Goal: Information Seeking & Learning: Learn about a topic

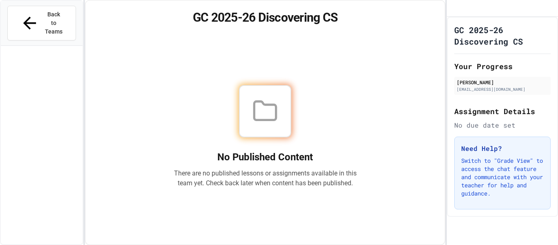
click at [24, 27] on div "Back to Teams" at bounding box center [42, 23] width 82 height 45
click at [26, 21] on button "Back to Teams" at bounding box center [41, 23] width 69 height 35
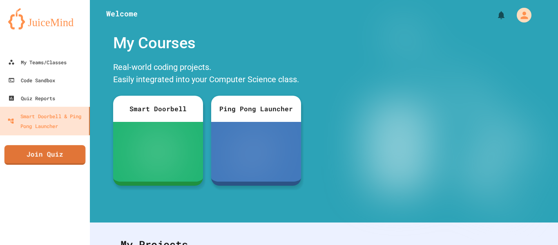
click at [64, 153] on link "Join Quiz" at bounding box center [44, 155] width 81 height 20
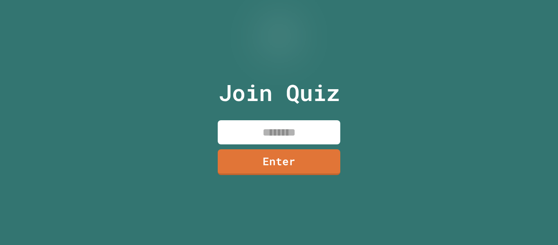
click at [278, 124] on input at bounding box center [279, 132] width 122 height 24
type input "********"
click at [292, 168] on link "Enter" at bounding box center [279, 160] width 122 height 27
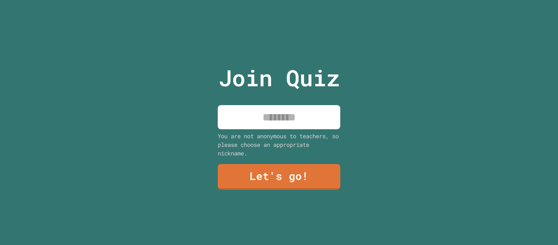
click at [266, 126] on div "Join Quiz You are not anonymous to teachers, so please choose an appropriate ni…" at bounding box center [279, 122] width 138 height 245
click at [263, 123] on input at bounding box center [279, 117] width 122 height 24
type input "****"
click at [269, 158] on div "Join Quiz **** You are not anonymous to teachers, so please choose an appropria…" at bounding box center [279, 122] width 138 height 245
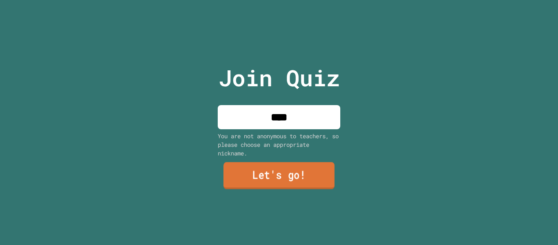
click at [270, 163] on link "Let's go!" at bounding box center [278, 175] width 111 height 27
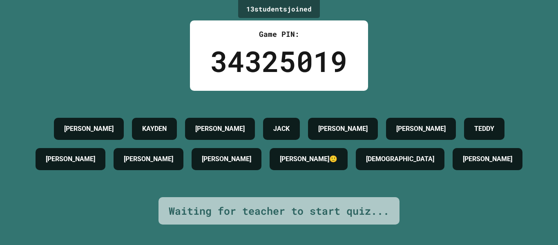
click at [270, 163] on div "LUCAS KAYDEN JAMES JACK GAVIN M CALLAN TEDDY JOHN DAVID VAUGHN RANDY🙂 ISAIAH KH…" at bounding box center [278, 144] width 517 height 60
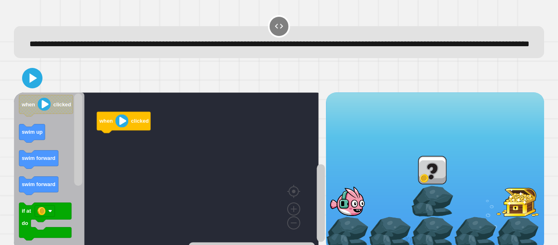
scroll to position [31, 0]
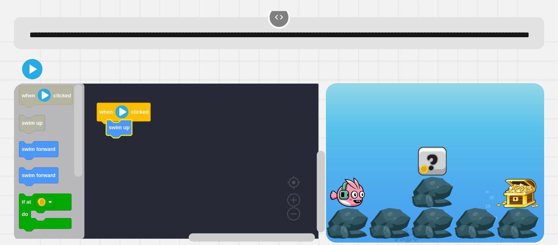
click at [117, 118] on g "when clicked swim up" at bounding box center [170, 160] width 312 height 155
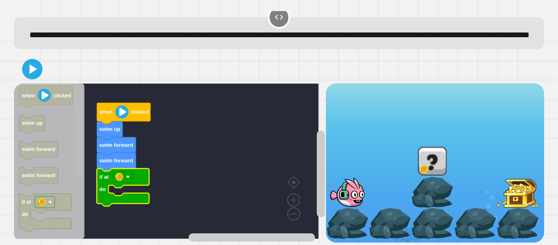
click at [73, 194] on rect "Blockly Workspace" at bounding box center [78, 161] width 10 height 153
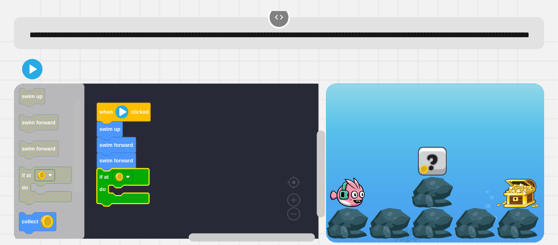
click at [78, 193] on rect "Blockly Workspace" at bounding box center [78, 146] width 8 height 92
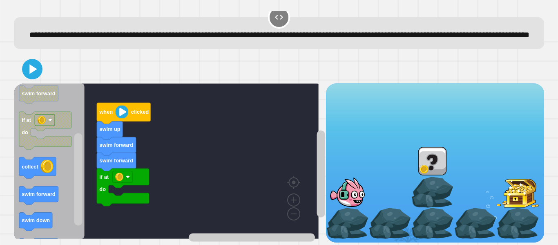
click at [60, 161] on icon "Blockly Workspace" at bounding box center [49, 160] width 71 height 155
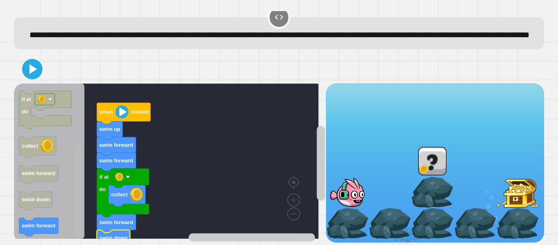
click at [77, 218] on rect "Blockly Workspace" at bounding box center [78, 191] width 8 height 92
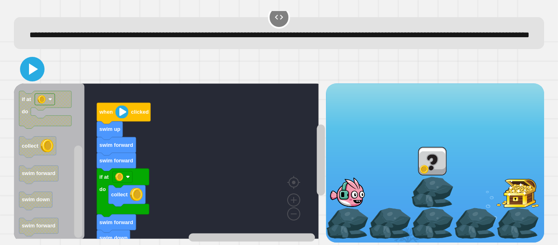
click at [37, 62] on icon at bounding box center [32, 69] width 20 height 20
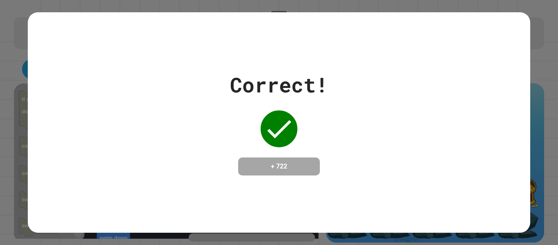
click at [540, 96] on div "Correct! + 722" at bounding box center [279, 122] width 558 height 245
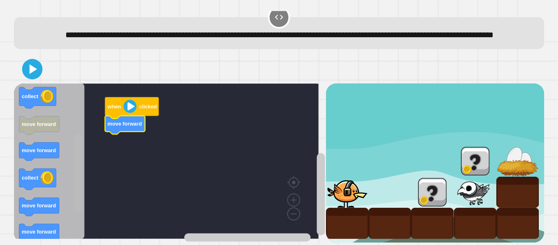
click at [65, 196] on div "when clicked move forward when clicked fly up if at do collect move forward mov…" at bounding box center [170, 162] width 312 height 158
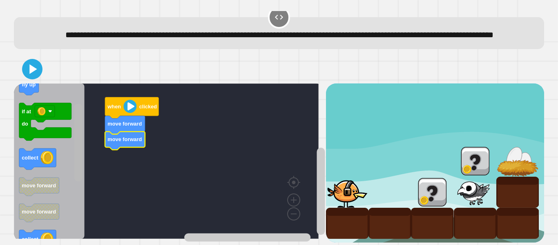
click at [76, 120] on rect "Blockly Workspace" at bounding box center [78, 143] width 8 height 78
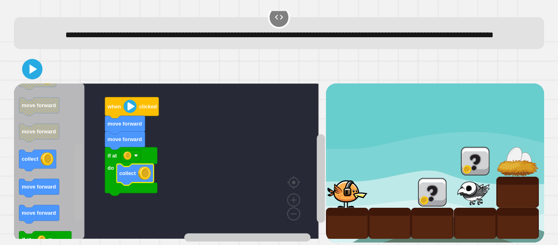
click at [76, 191] on rect "Blockly Workspace" at bounding box center [78, 183] width 8 height 78
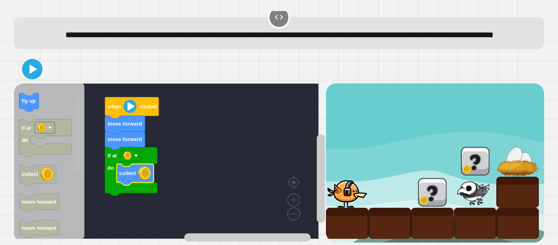
click at [73, 125] on div "when clicked move forward move forward if at do collect when clicked fly up if …" at bounding box center [170, 162] width 312 height 158
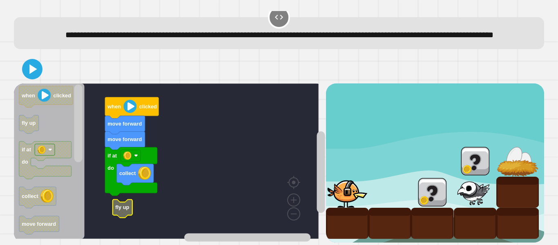
click at [128, 204] on text "fly up" at bounding box center [122, 207] width 14 height 6
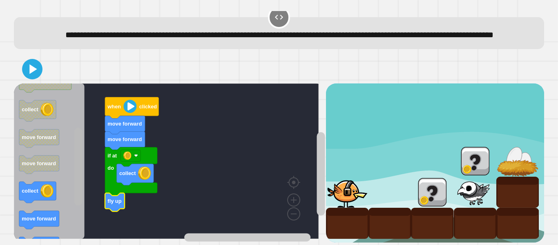
click at [77, 189] on rect "Blockly Workspace" at bounding box center [78, 167] width 8 height 78
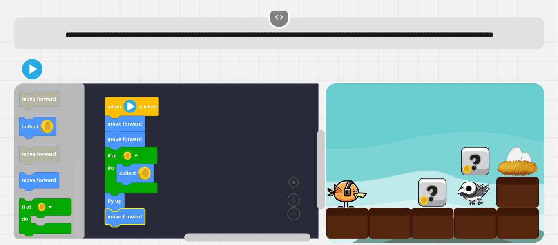
click at [72, 216] on div "when clicked move forward move forward if at do collect fly up move forward whe…" at bounding box center [170, 162] width 312 height 158
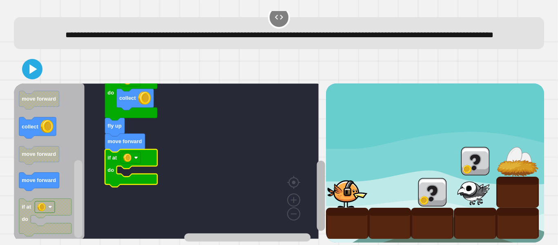
click at [316, 200] on rect "Blockly Workspace" at bounding box center [320, 195] width 8 height 70
click at [80, 140] on div "when clicked move forward move forward if at do collect fly up move forward if …" at bounding box center [170, 162] width 312 height 158
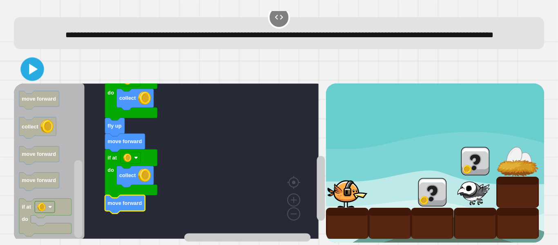
click at [22, 62] on button at bounding box center [31, 68] width 23 height 23
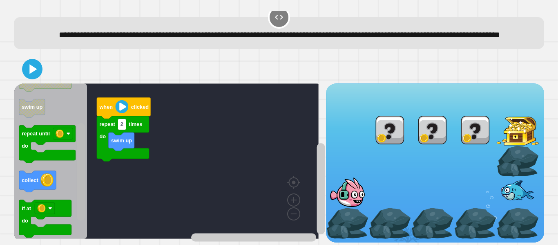
click at [75, 200] on div "swim up repeat 2 times do when clicked when clicked repeat 2 times do swim up r…" at bounding box center [170, 162] width 312 height 158
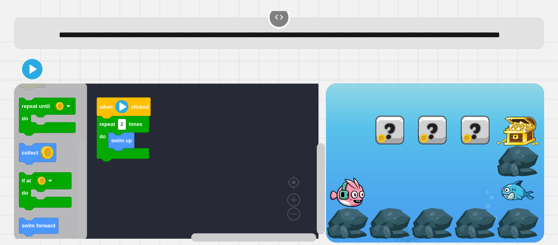
click at [79, 208] on rect "Blockly Workspace" at bounding box center [81, 189] width 8 height 98
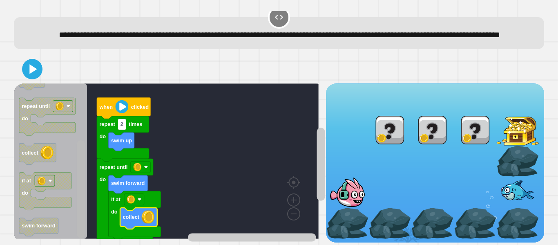
click at [69, 216] on div "swim up repeat 2 times do repeat until do swim forward if at do collect when cl…" at bounding box center [170, 162] width 312 height 158
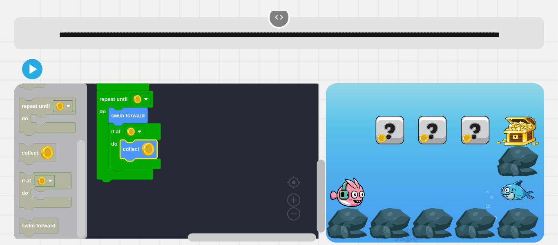
click at [316, 195] on rect "Blockly Workspace" at bounding box center [320, 195] width 8 height 73
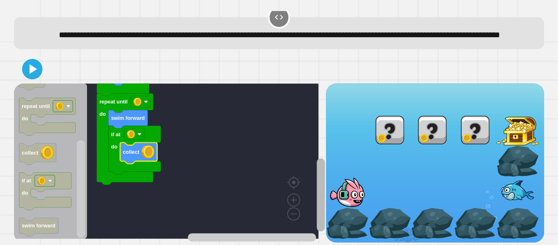
click at [316, 194] on rect "Blockly Workspace" at bounding box center [320, 194] width 8 height 73
click at [36, 61] on icon at bounding box center [32, 69] width 16 height 16
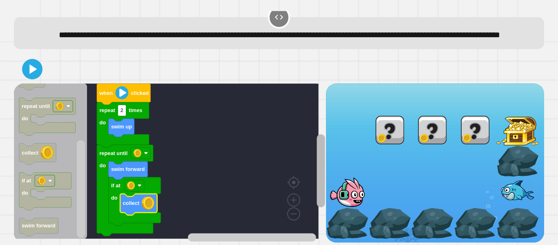
click at [307, 170] on div "swim up repeat 2 times do repeat until do swim forward if at do collect when cl…" at bounding box center [170, 162] width 312 height 158
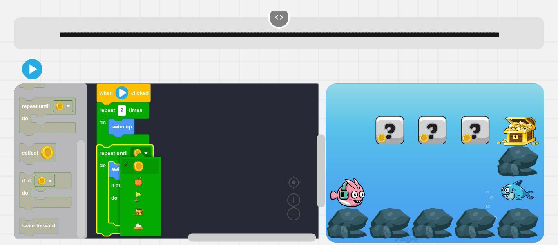
click at [134, 149] on image "Blockly Workspace" at bounding box center [137, 153] width 8 height 8
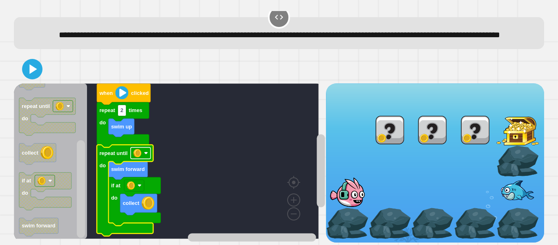
click at [138, 149] on image "Blockly Workspace" at bounding box center [137, 153] width 8 height 8
click at [33, 64] on icon at bounding box center [33, 69] width 8 height 11
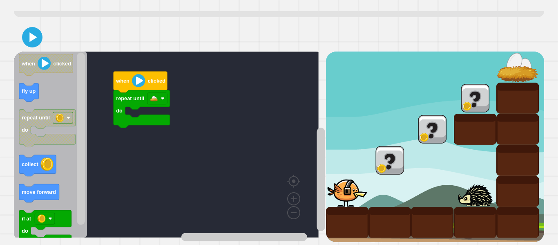
scroll to position [59, 0]
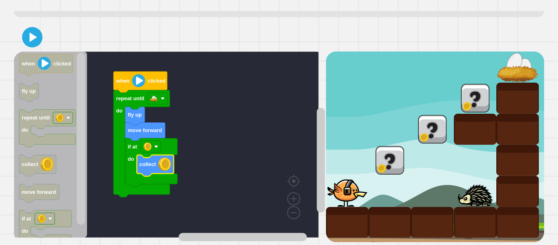
click at [44, 41] on div at bounding box center [279, 37] width 530 height 29
click at [38, 38] on icon at bounding box center [32, 37] width 20 height 20
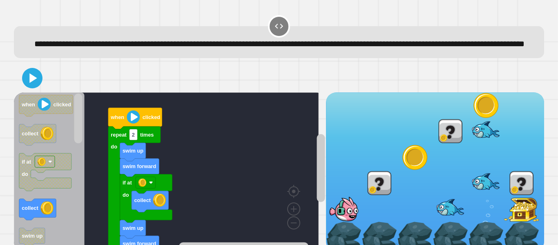
scroll to position [31, 0]
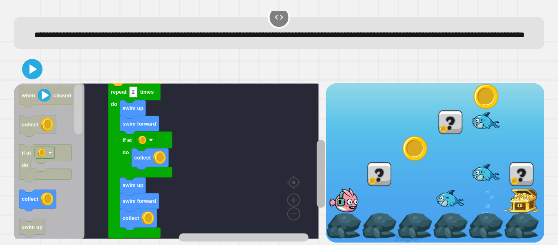
click at [316, 167] on rect "Blockly Workspace" at bounding box center [320, 173] width 8 height 68
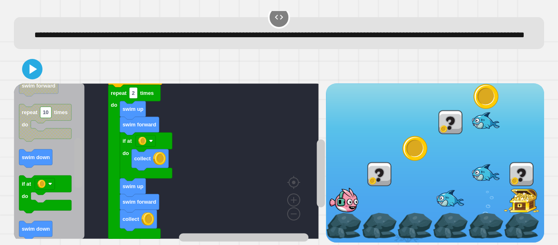
click at [71, 174] on div "collect collect swim forward swim up if at do swim forward swim up repeat 2 tim…" at bounding box center [170, 162] width 312 height 158
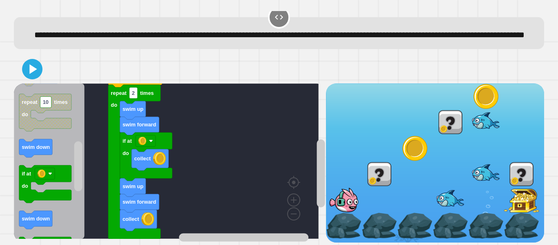
click at [16, 136] on icon "Blockly Workspace" at bounding box center [49, 160] width 71 height 155
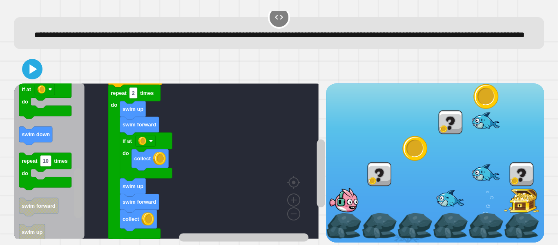
click at [78, 207] on rect "Blockly Workspace" at bounding box center [78, 193] width 8 height 50
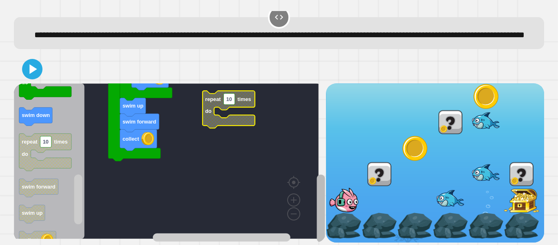
click at [316, 218] on rect "Blockly Workspace" at bounding box center [320, 208] width 8 height 68
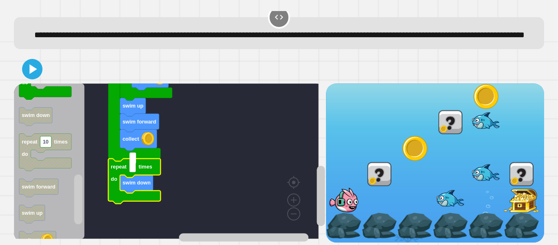
type input "*"
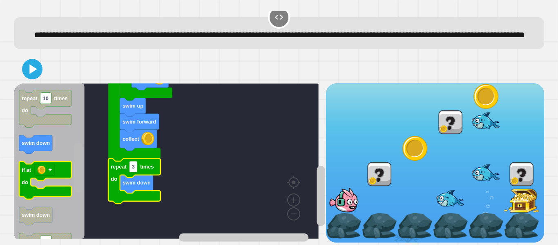
click at [71, 154] on div "when clicked collect if at do collect swim forward swim up swim forward swim up…" at bounding box center [170, 162] width 312 height 158
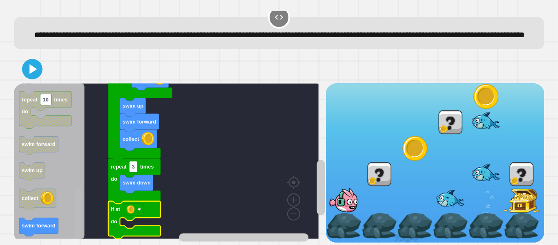
click at [76, 218] on rect "Blockly Workspace" at bounding box center [78, 213] width 8 height 50
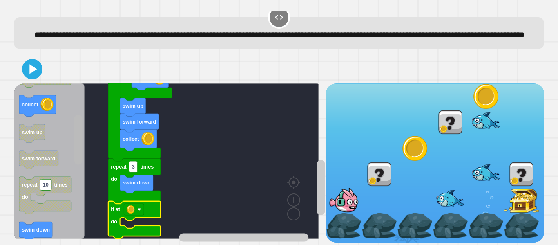
click at [78, 128] on rect "Blockly Workspace" at bounding box center [78, 140] width 8 height 50
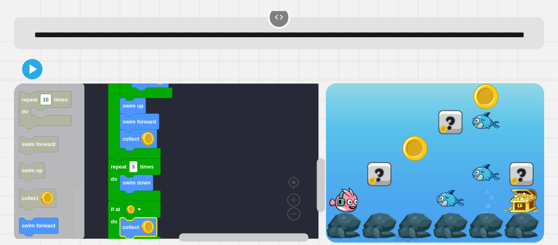
click at [74, 226] on g "Blockly Workspace" at bounding box center [78, 161] width 10 height 153
click at [77, 187] on div "when clicked collect if at do collect swim forward swim up swim forward swim up…" at bounding box center [170, 162] width 312 height 158
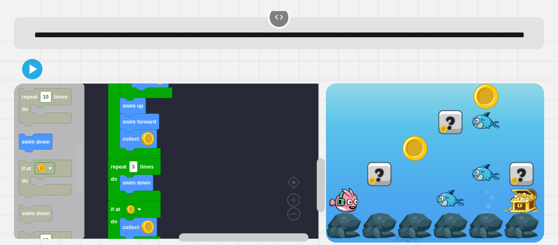
click at [76, 143] on rect "Blockly Workspace" at bounding box center [78, 168] width 8 height 50
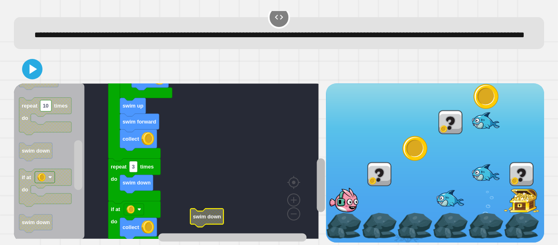
click at [304, 218] on div "when clicked collect if at do collect swim forward swim up swim forward swim up…" at bounding box center [170, 162] width 312 height 158
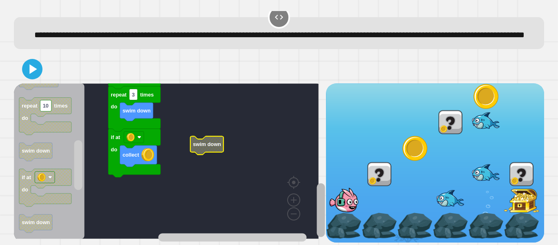
click at [303, 212] on div "when clicked collect if at do collect swim forward swim up swim forward swim up…" at bounding box center [170, 162] width 312 height 158
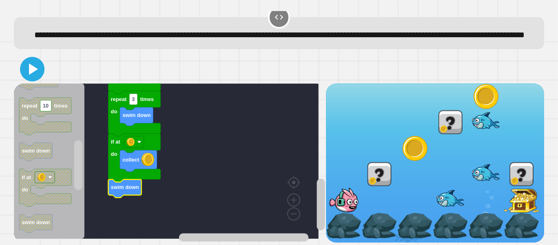
click at [27, 59] on icon at bounding box center [32, 69] width 20 height 20
click at [316, 207] on rect "Blockly Workspace" at bounding box center [320, 204] width 8 height 52
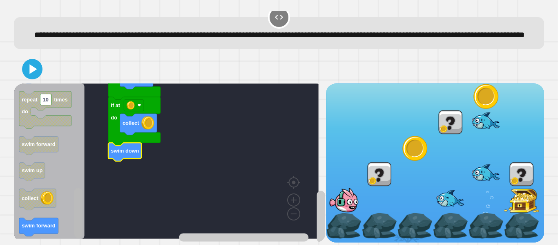
click at [80, 198] on rect "Blockly Workspace" at bounding box center [78, 213] width 8 height 50
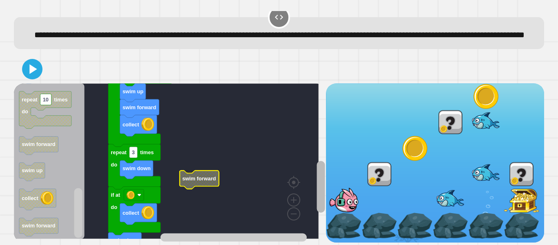
click at [306, 151] on div "when clicked collect if at do collect swim forward swim up swim forward swim up…" at bounding box center [170, 162] width 312 height 158
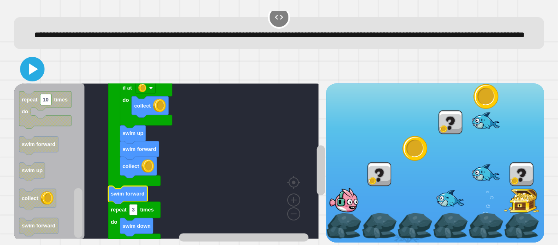
click at [33, 70] on icon at bounding box center [32, 69] width 20 height 20
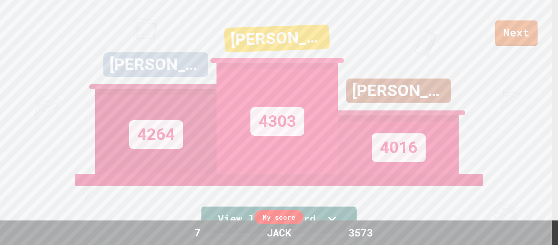
click at [516, 44] on link "Next" at bounding box center [516, 33] width 42 height 26
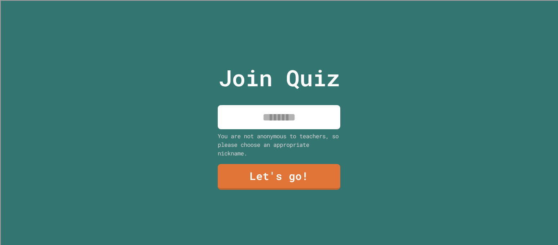
click at [283, 98] on div "Join Quiz You are not anonymous to teachers, so please choose an appropriate ni…" at bounding box center [279, 122] width 138 height 245
click at [284, 120] on input at bounding box center [279, 117] width 122 height 24
type input "****"
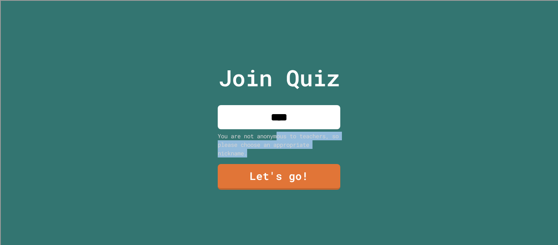
drag, startPoint x: 290, startPoint y: 149, endPoint x: 278, endPoint y: 135, distance: 18.2
click at [278, 135] on div "You are not anonymous to teachers, so please choose an appropriate nickname." at bounding box center [279, 144] width 122 height 26
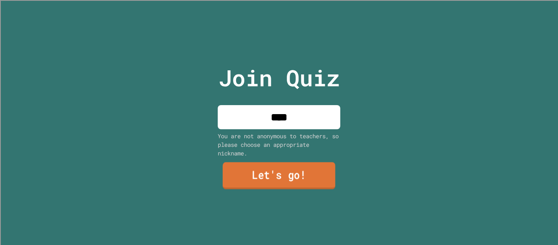
click at [280, 185] on link "Let's go!" at bounding box center [279, 175] width 113 height 27
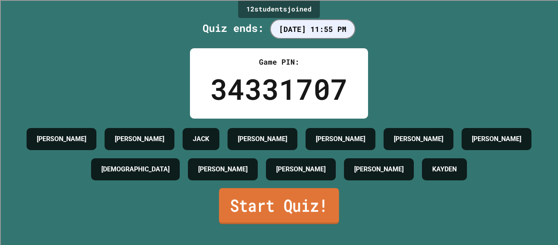
click at [279, 216] on link "Start Quiz!" at bounding box center [279, 206] width 120 height 36
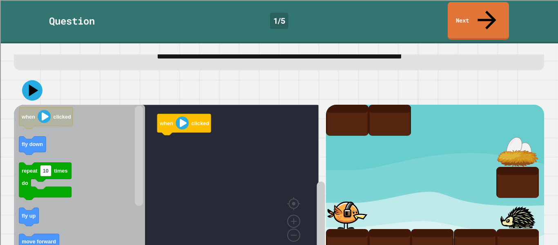
scroll to position [42, 0]
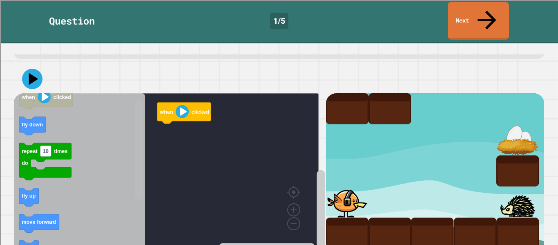
click at [132, 147] on div "when clicked when clicked fly down repeat 10 times do fly up move forward fly u…" at bounding box center [170, 172] width 312 height 158
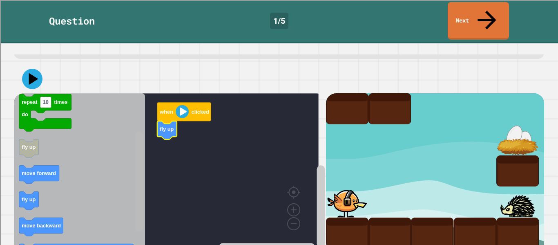
click at [132, 168] on div "when clicked fly up when clicked fly down repeat 10 times do fly up move forwar…" at bounding box center [170, 172] width 312 height 158
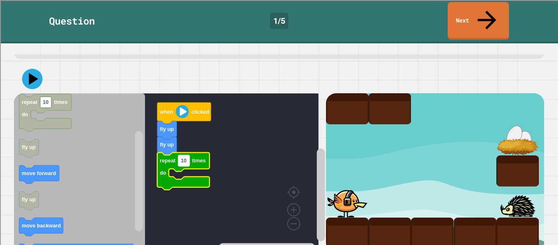
click at [186, 155] on rect "Blockly Workspace" at bounding box center [183, 160] width 11 height 11
type input "*"
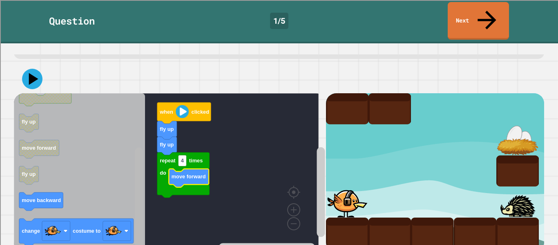
click at [134, 199] on g "Blockly Workspace" at bounding box center [139, 170] width 10 height 153
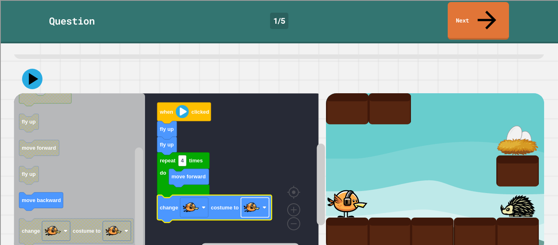
click at [248, 199] on image "Blockly Workspace" at bounding box center [251, 207] width 16 height 16
click at [462, 2] on link "Next" at bounding box center [478, 20] width 62 height 39
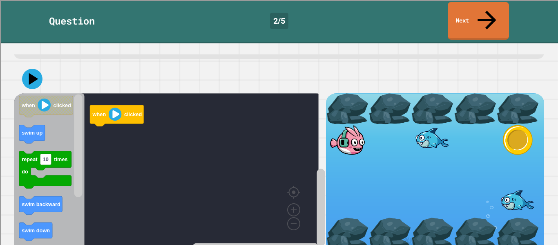
drag, startPoint x: 542, startPoint y: 111, endPoint x: 534, endPoint y: 91, distance: 20.9
click at [534, 91] on div "**********" at bounding box center [279, 143] width 558 height 201
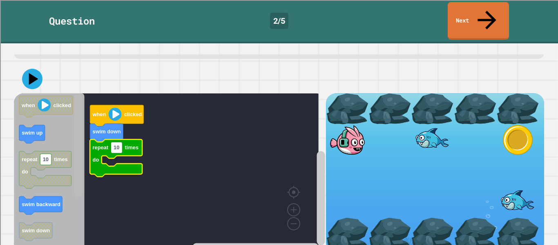
click at [81, 192] on rect "Blockly Workspace" at bounding box center [78, 170] width 10 height 153
click at [77, 224] on rect "Blockly Workspace" at bounding box center [78, 170] width 10 height 153
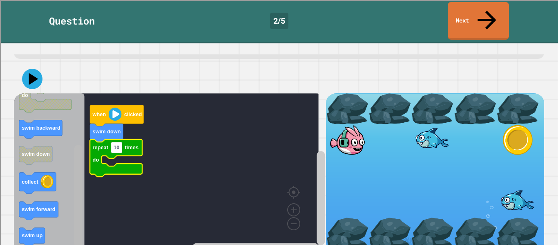
click at [84, 194] on div "when clicked swim down repeat 10 times do when clicked swim up repeat 10 times …" at bounding box center [170, 172] width 312 height 158
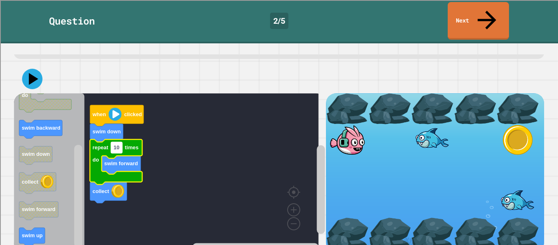
click at [120, 142] on rect "Blockly Workspace" at bounding box center [116, 147] width 11 height 11
type input "*"
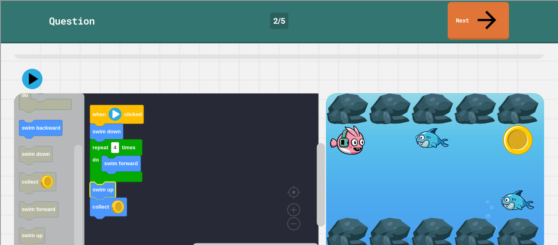
click at [461, 22] on div "Question 2 / 5 Next" at bounding box center [279, 21] width 558 height 43
drag, startPoint x: 461, startPoint y: 14, endPoint x: 174, endPoint y: 51, distance: 288.5
click at [174, 51] on div "**********" at bounding box center [279, 122] width 558 height 245
click at [31, 73] on icon at bounding box center [33, 79] width 9 height 12
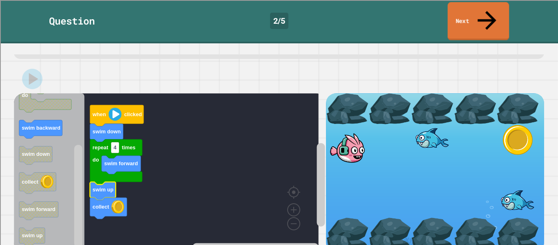
click at [470, 17] on link "Next" at bounding box center [477, 21] width 61 height 38
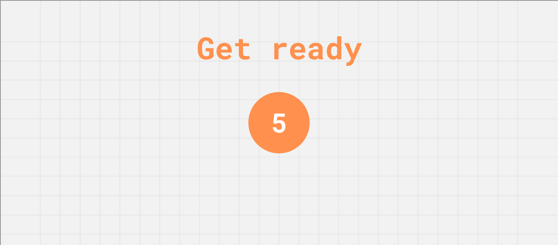
click at [470, 17] on div "Get ready 5" at bounding box center [279, 122] width 558 height 245
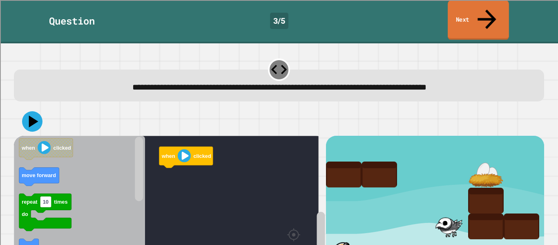
click at [470, 17] on link "Next" at bounding box center [477, 20] width 61 height 40
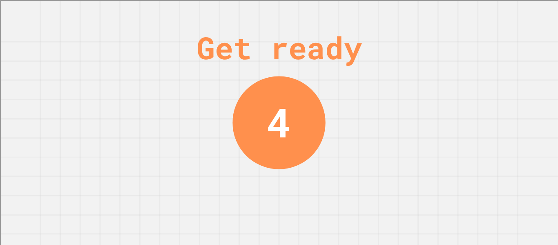
click at [470, 17] on div "Get ready 4" at bounding box center [279, 122] width 558 height 245
click at [470, 17] on div "Get ready 1" at bounding box center [279, 122] width 558 height 245
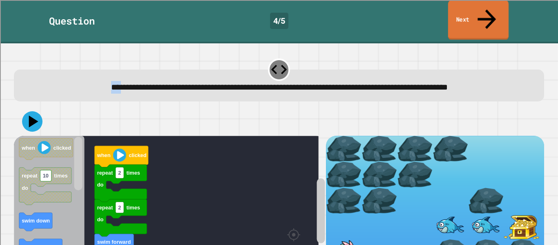
click at [469, 18] on div "**********" at bounding box center [279, 122] width 558 height 245
click at [467, 14] on link "Next" at bounding box center [478, 20] width 60 height 40
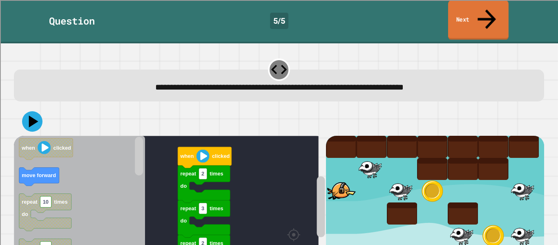
click at [467, 14] on link "Next" at bounding box center [478, 20] width 60 height 40
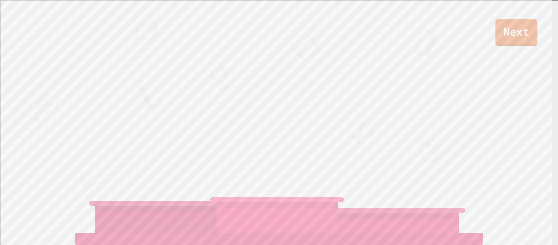
click at [529, 31] on link "Next" at bounding box center [516, 32] width 42 height 27
